Goal: Navigation & Orientation: Understand site structure

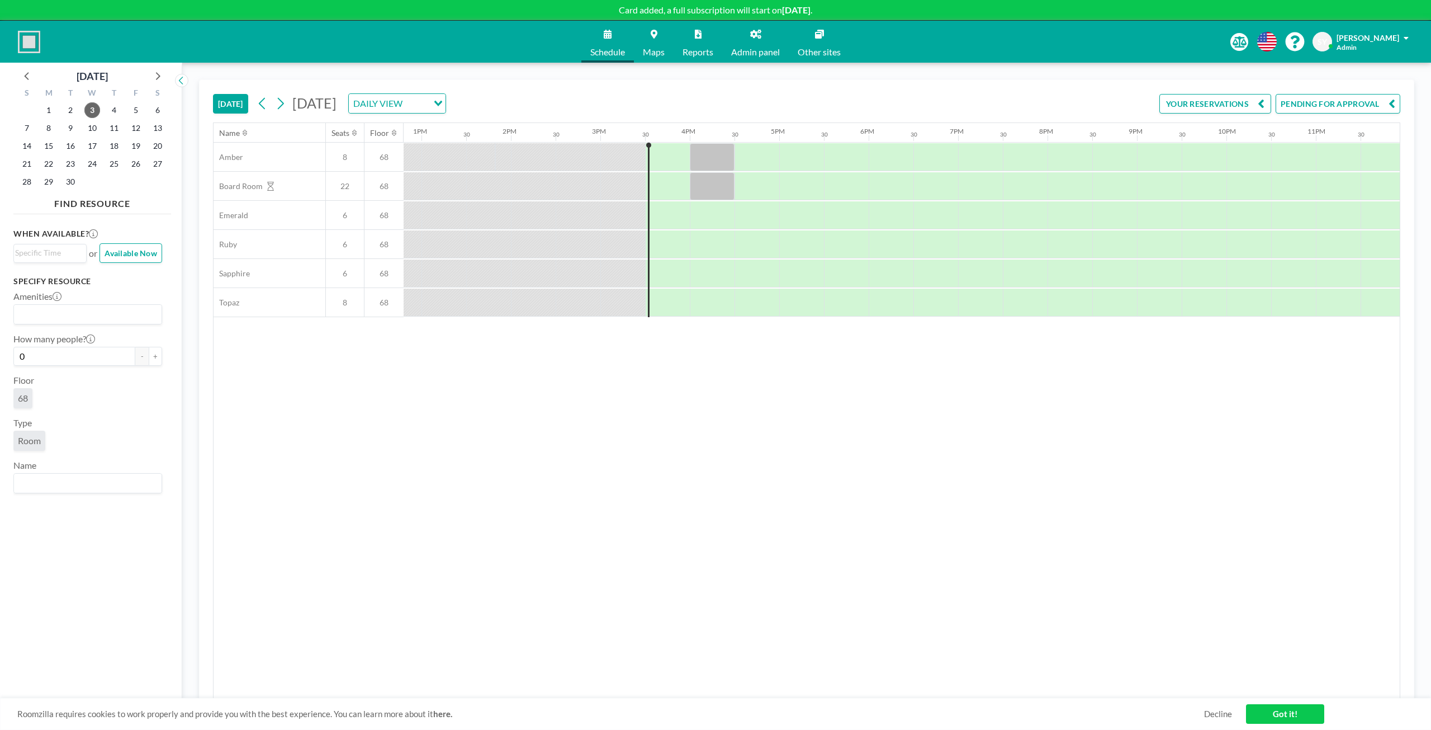
scroll to position [0, 1151]
click at [699, 157] on div at bounding box center [706, 157] width 45 height 28
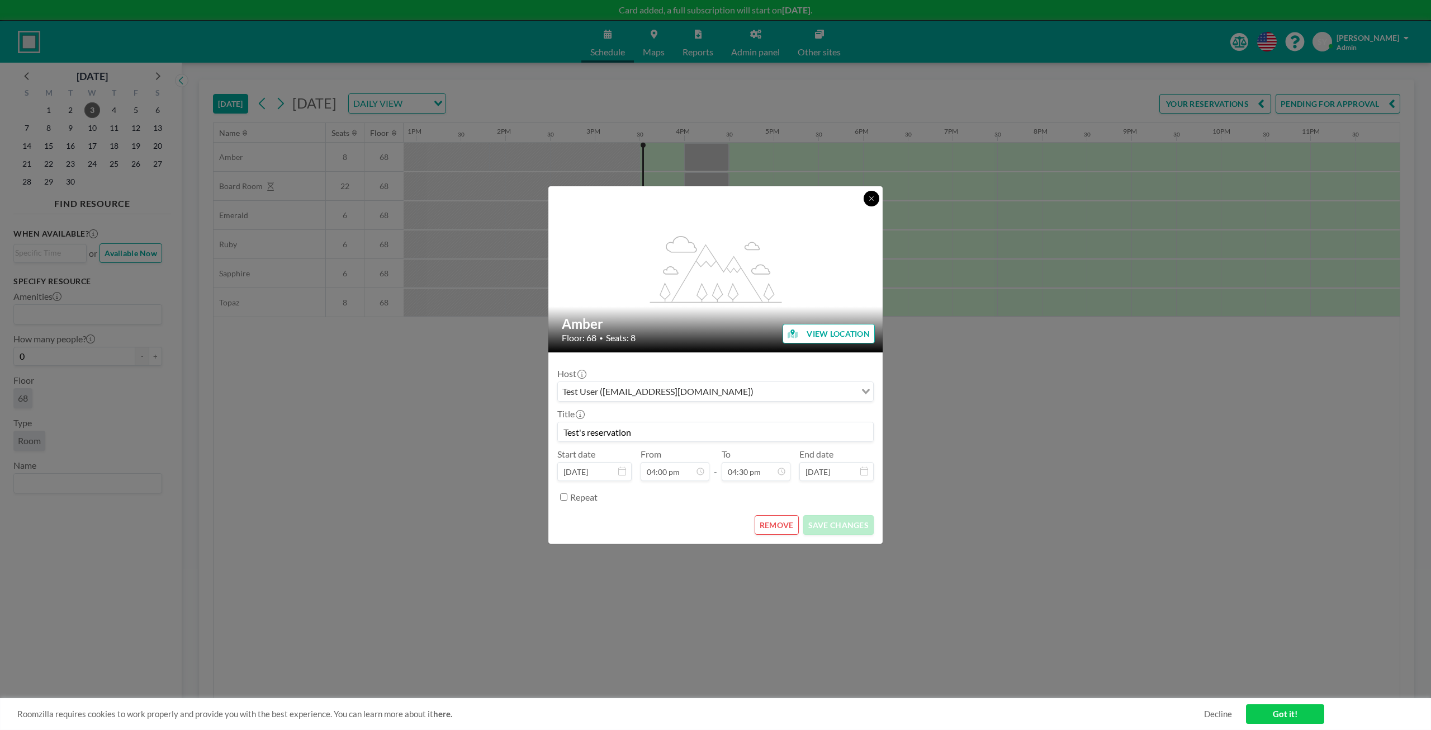
click at [870, 199] on icon at bounding box center [871, 198] width 7 height 7
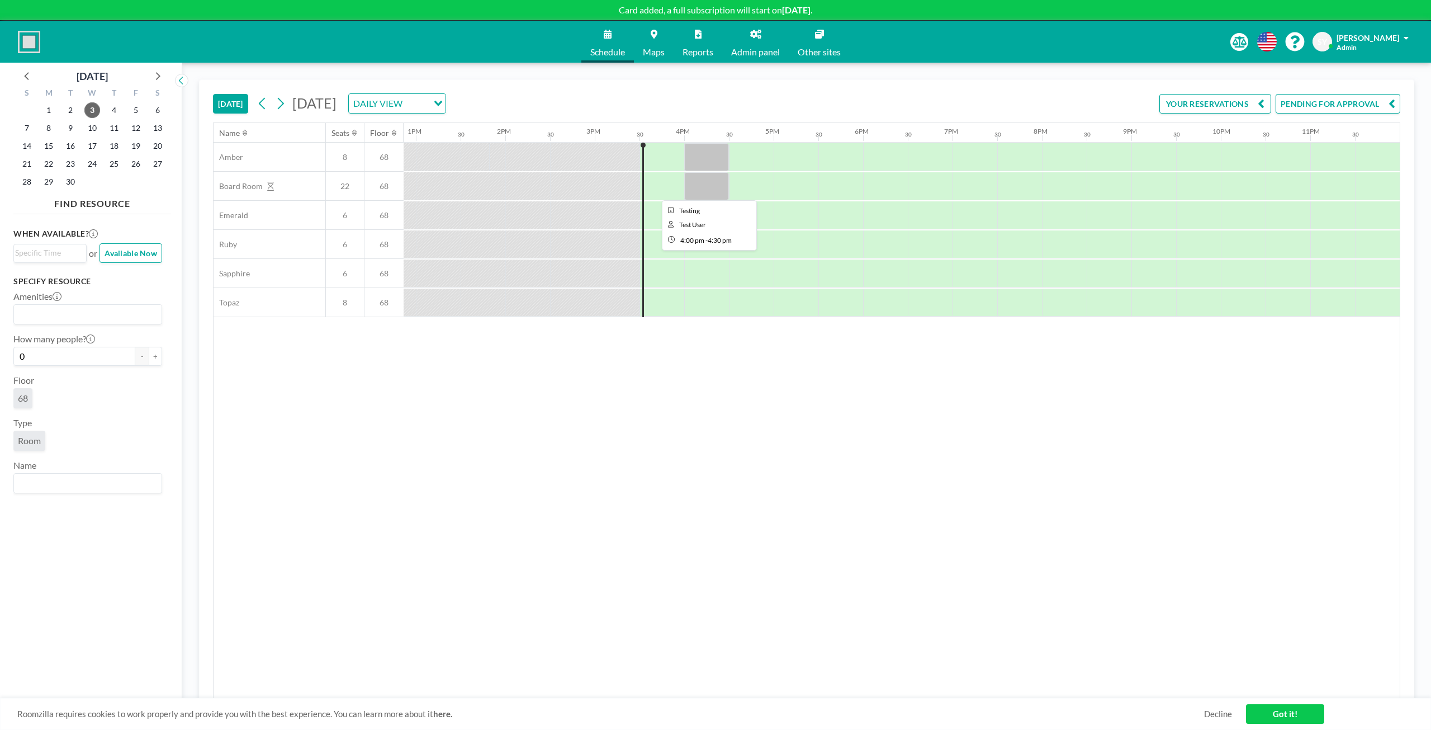
click at [720, 192] on div at bounding box center [706, 186] width 45 height 28
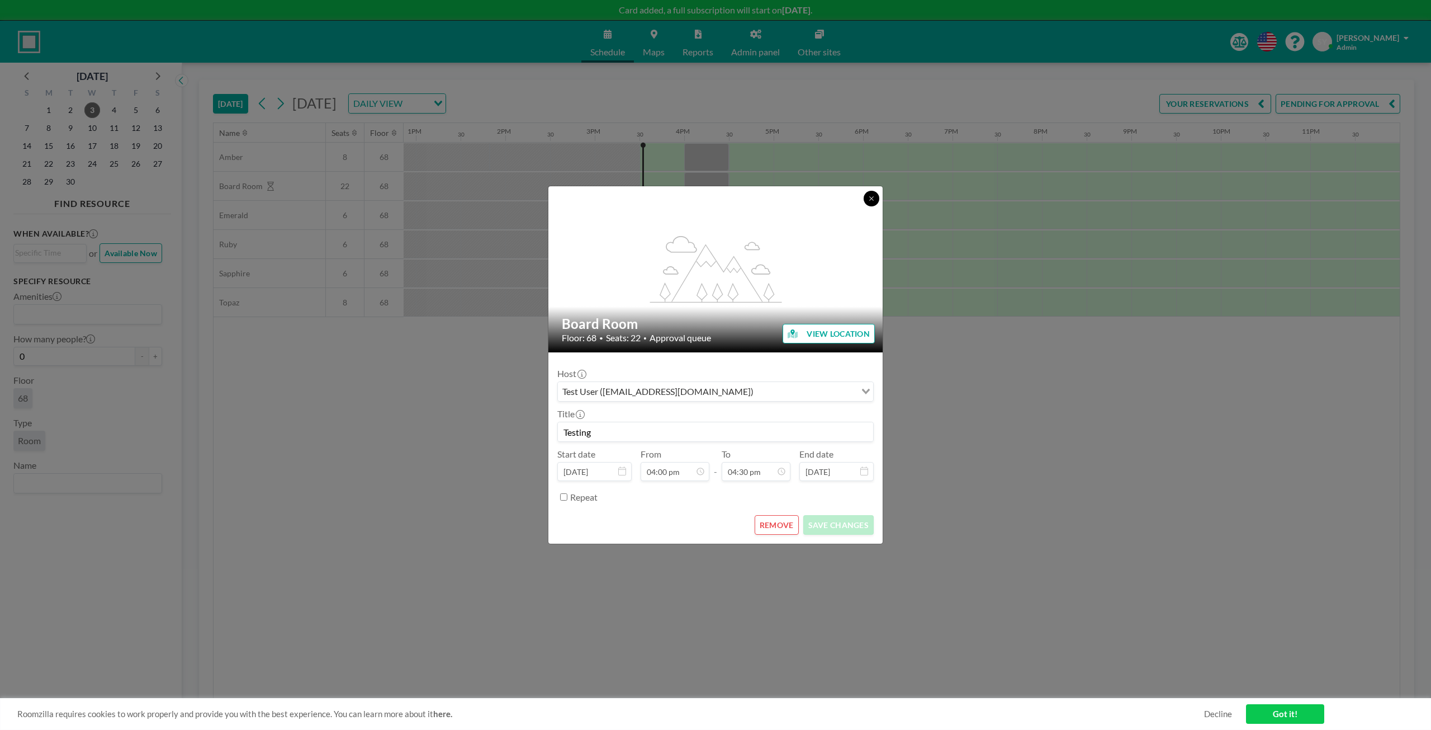
click at [872, 206] on button at bounding box center [872, 199] width 16 height 16
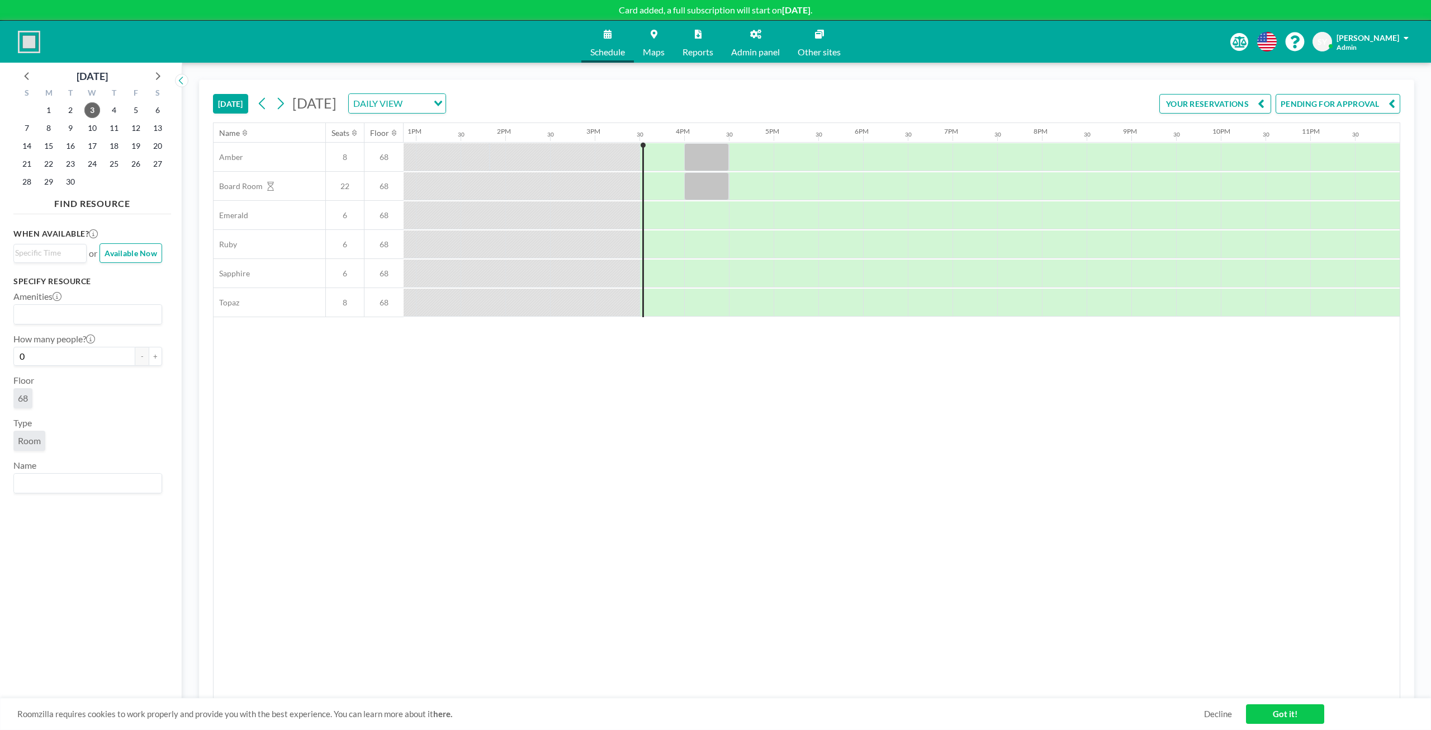
click at [742, 51] on span "Admin panel" at bounding box center [755, 52] width 49 height 9
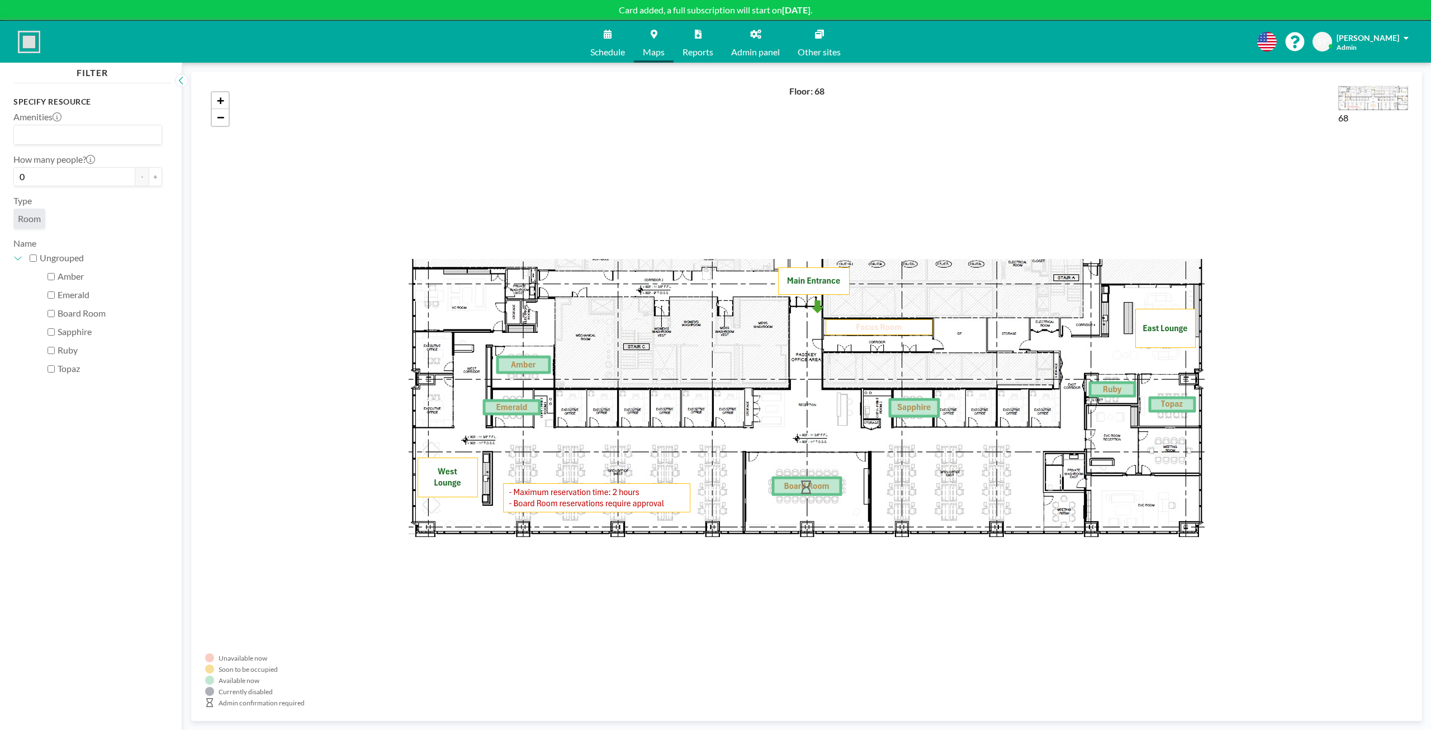
click at [832, 35] on link "Other sites" at bounding box center [819, 42] width 61 height 42
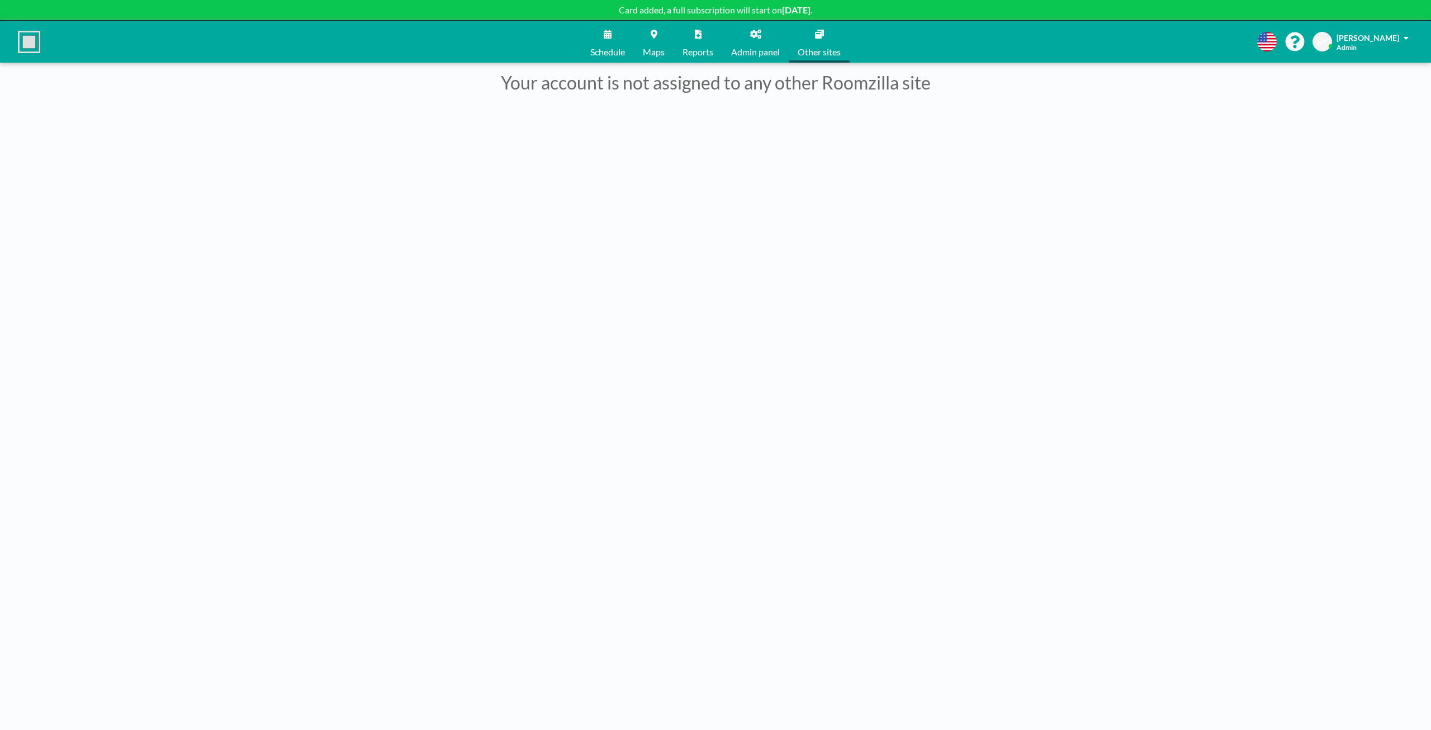
click at [604, 44] on link "Schedule" at bounding box center [607, 42] width 53 height 42
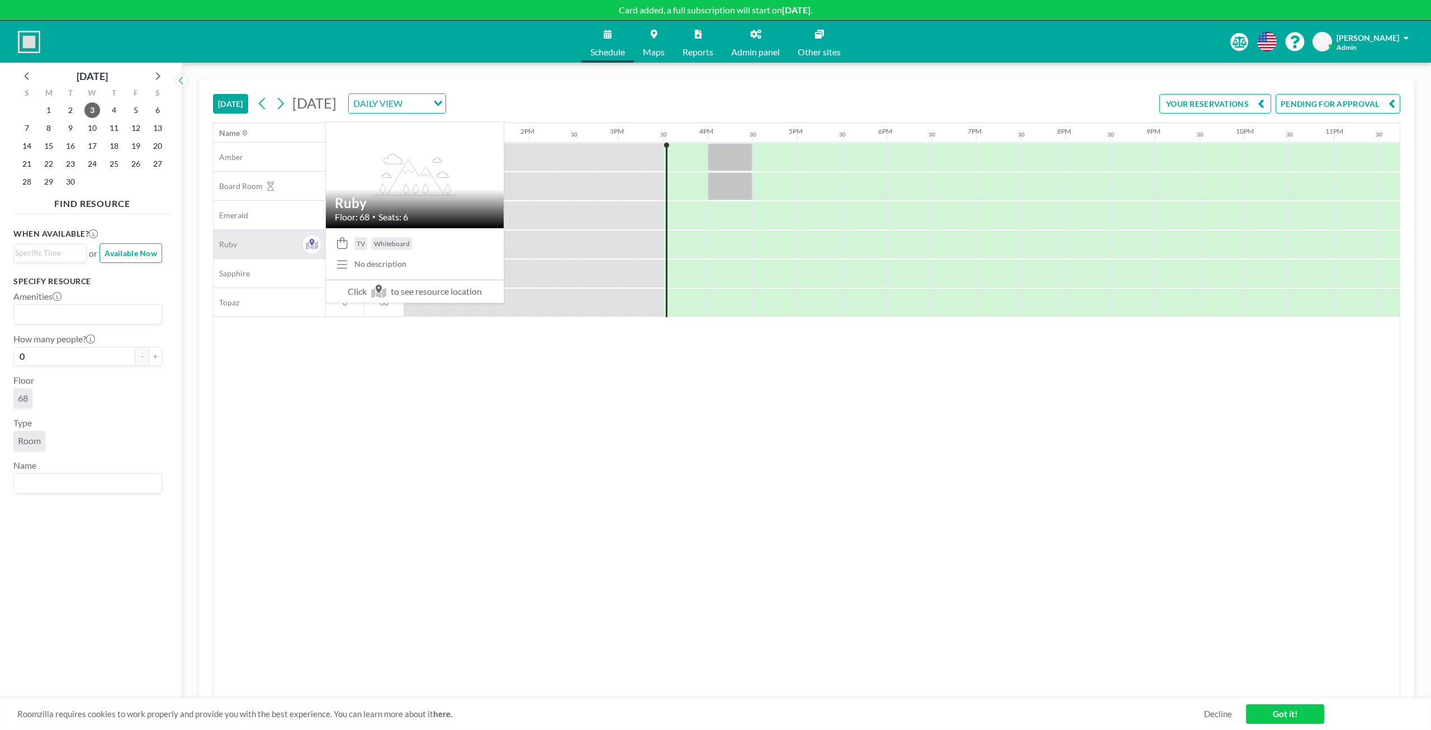
scroll to position [0, 1151]
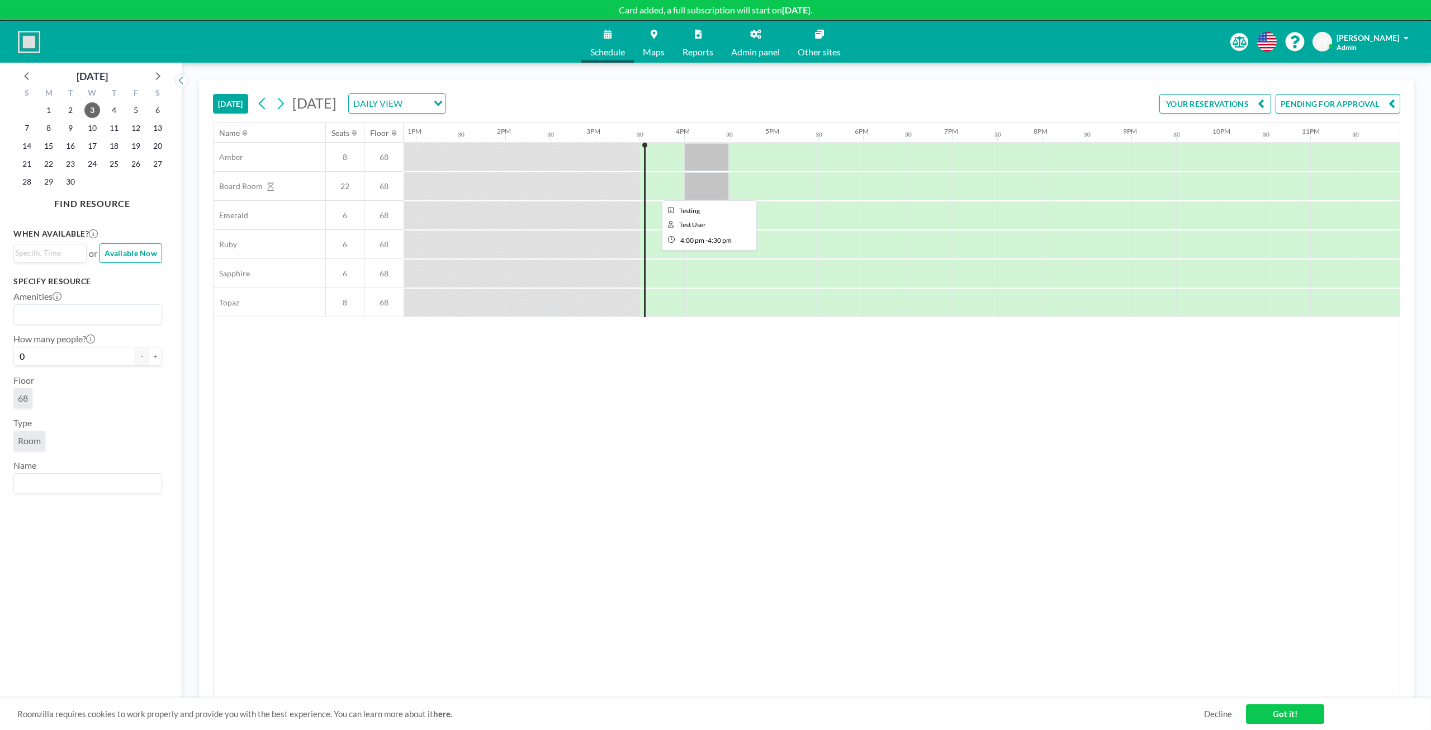
drag, startPoint x: 706, startPoint y: 188, endPoint x: 151, endPoint y: 434, distance: 606.7
click at [151, 434] on div "Room" at bounding box center [87, 442] width 149 height 25
click at [26, 40] on img at bounding box center [29, 42] width 22 height 22
click at [602, 51] on span "Schedule" at bounding box center [607, 52] width 35 height 9
click at [737, 48] on span "Admin panel" at bounding box center [755, 52] width 49 height 9
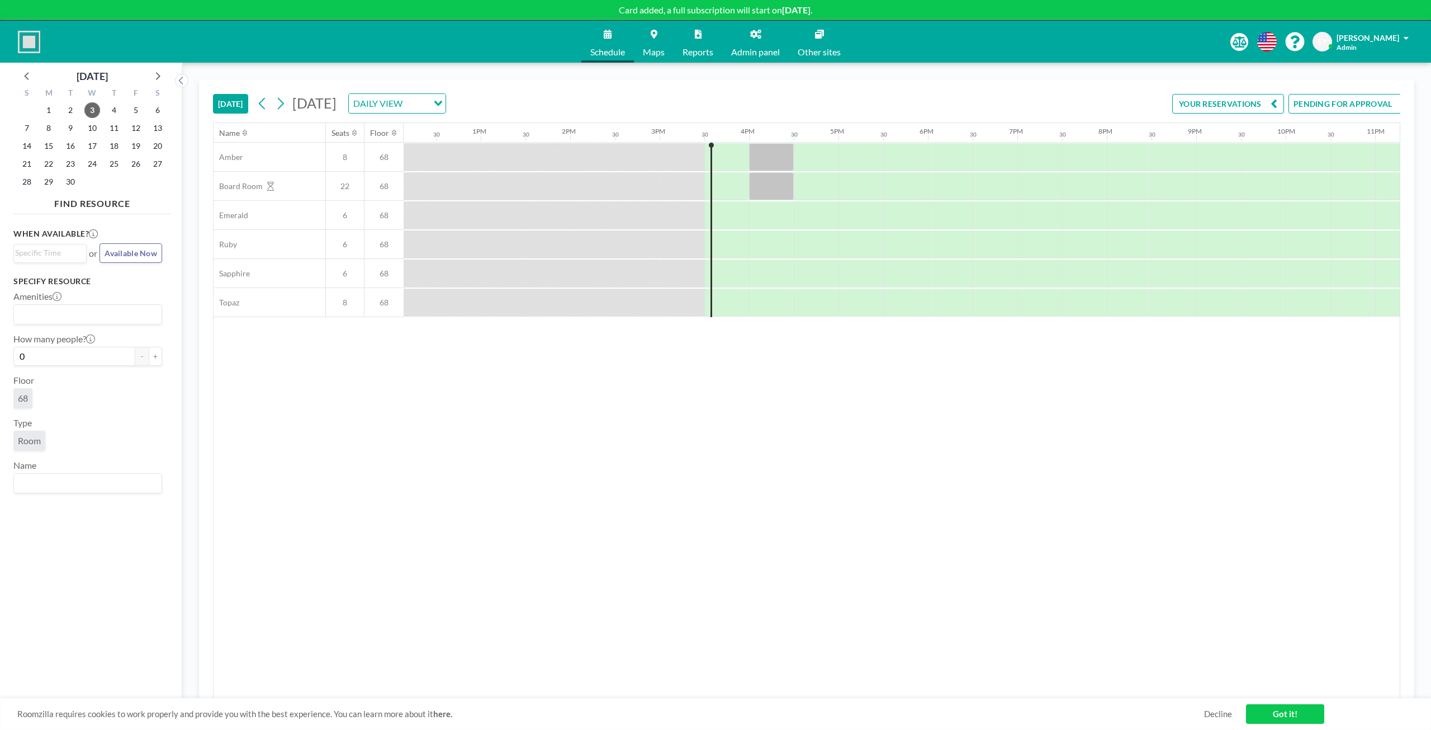
scroll to position [0, 1143]
